Goal: Find specific page/section: Find specific page/section

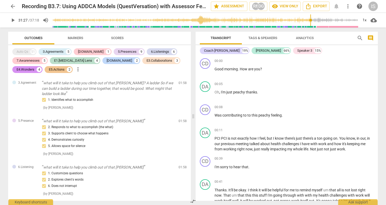
scroll to position [3251, 0]
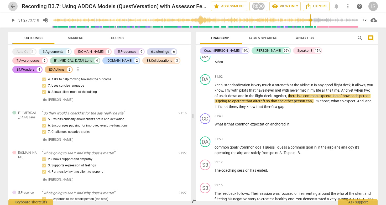
click at [13, 5] on span "arrow_back" at bounding box center [13, 6] width 6 height 6
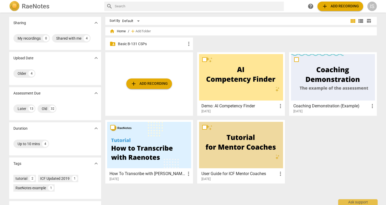
click at [128, 44] on p "Basic B-131 CSPs" at bounding box center [152, 44] width 68 height 6
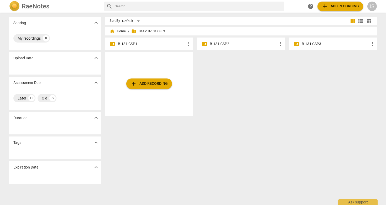
click at [316, 42] on p "B-131 CSP3" at bounding box center [336, 44] width 68 height 6
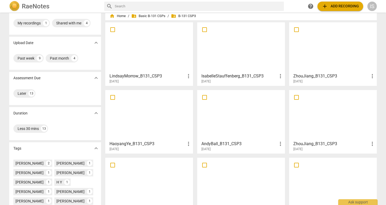
scroll to position [19, 0]
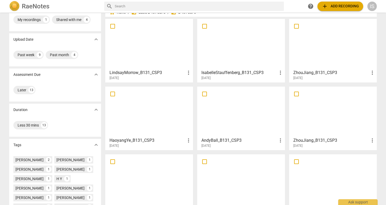
click at [233, 62] on div at bounding box center [241, 44] width 84 height 47
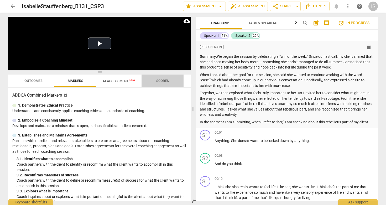
click at [156, 81] on span "Scores" at bounding box center [162, 81] width 13 height 4
